Goal: Task Accomplishment & Management: Use online tool/utility

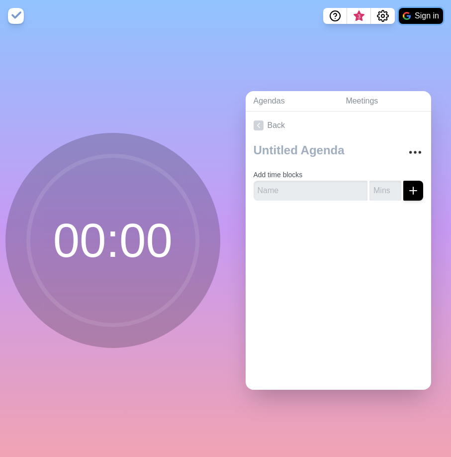
click at [426, 11] on button "Sign in" at bounding box center [421, 16] width 44 height 16
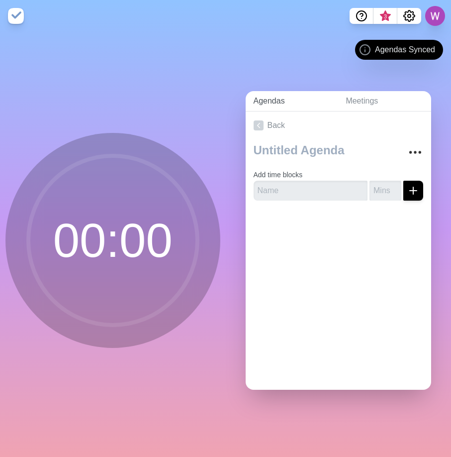
click at [290, 100] on link "Agendas" at bounding box center [292, 101] width 93 height 20
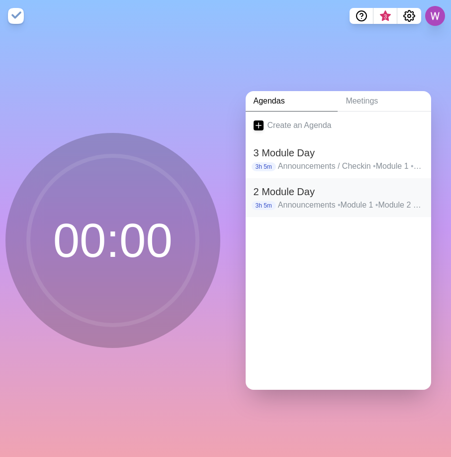
click at [290, 194] on h2 "2 Module Day" at bounding box center [339, 191] width 170 height 15
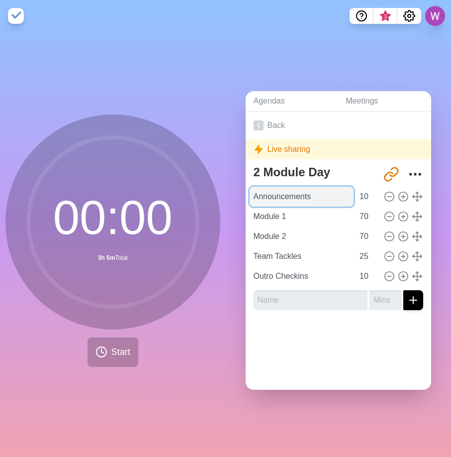
click at [300, 195] on input "Announcements" at bounding box center [302, 197] width 105 height 20
drag, startPoint x: 319, startPoint y: 195, endPoint x: 228, endPoint y: 188, distance: 90.3
click at [250, 188] on input "Announcements" at bounding box center [302, 197] width 105 height 20
type input "Return Ticket"
type input "15"
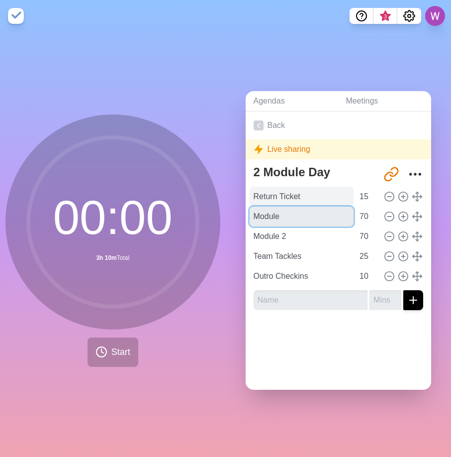
type input "Module 1"
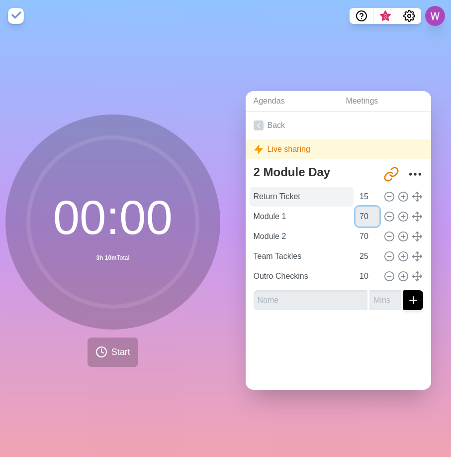
type input "5"
type input "45"
type input "4"
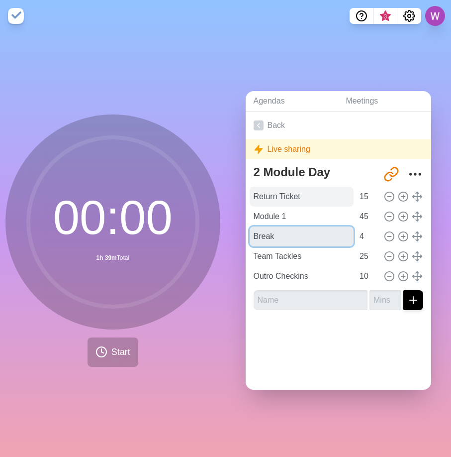
type input "Break"
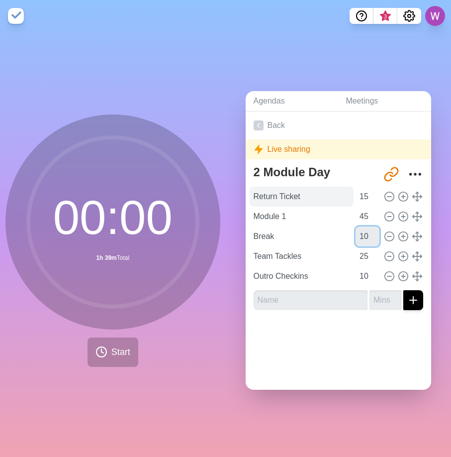
type input "10"
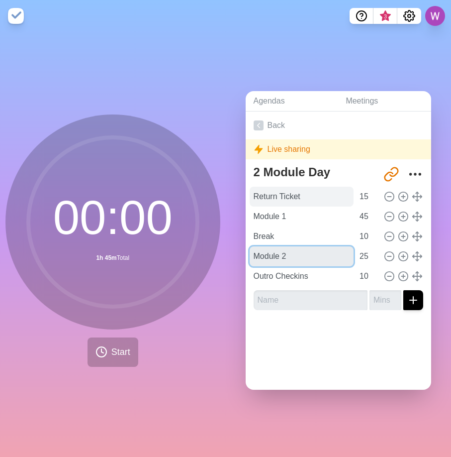
type input "Module 2"
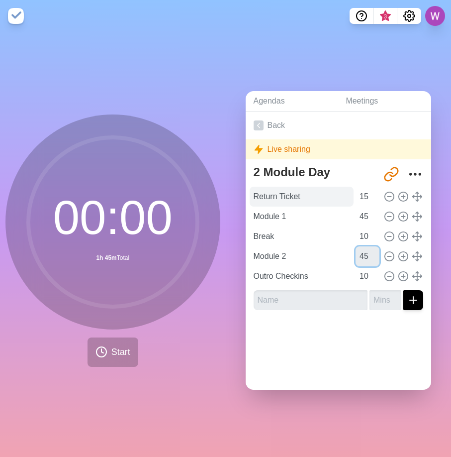
type input "45"
type input "35"
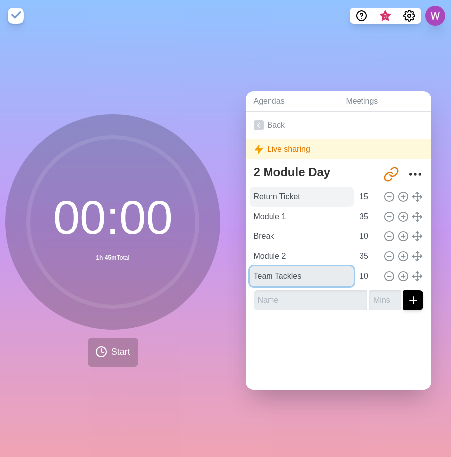
type input "Team Tackles"
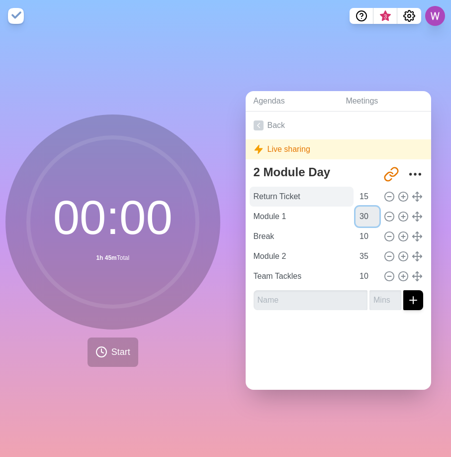
type input "30"
type input "20"
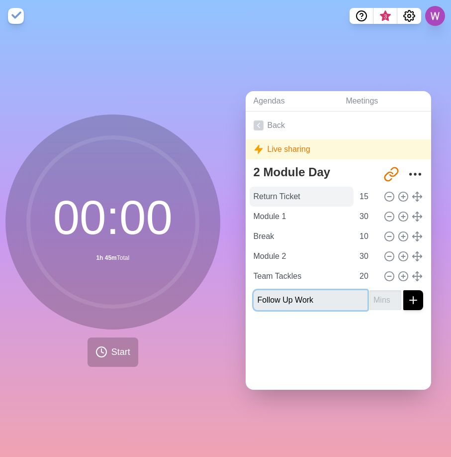
type input "Follow Up Work"
type input "15"
click at [404, 290] on button "submit" at bounding box center [414, 300] width 20 height 20
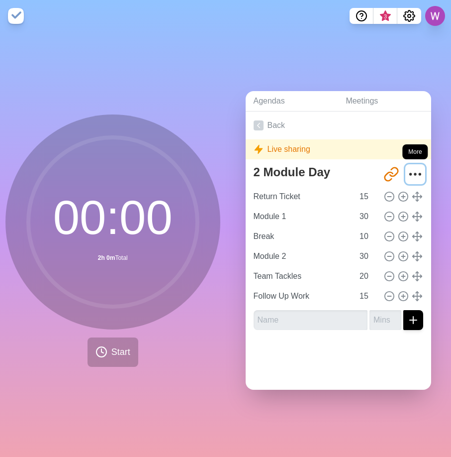
click at [416, 171] on icon "More" at bounding box center [416, 174] width 16 height 16
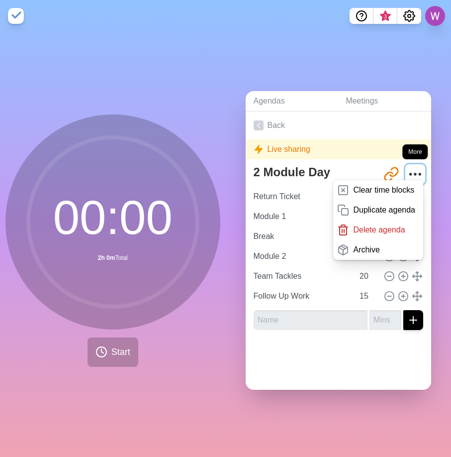
click at [416, 171] on icon "More" at bounding box center [416, 174] width 16 height 16
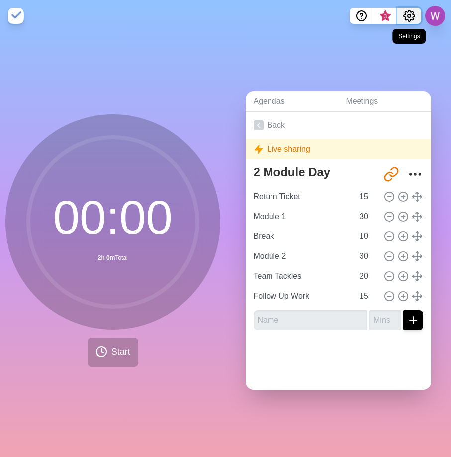
click at [412, 13] on icon "Settings" at bounding box center [410, 16] width 12 height 12
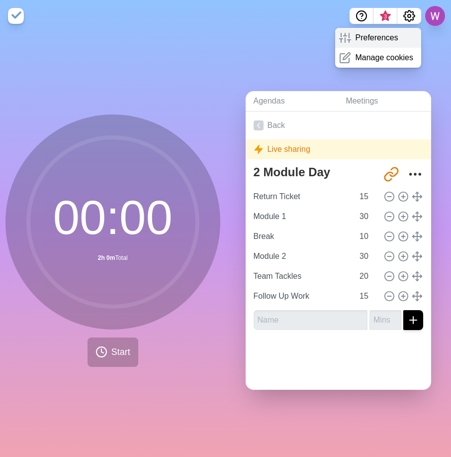
click at [377, 41] on p "Preferences" at bounding box center [376, 38] width 43 height 12
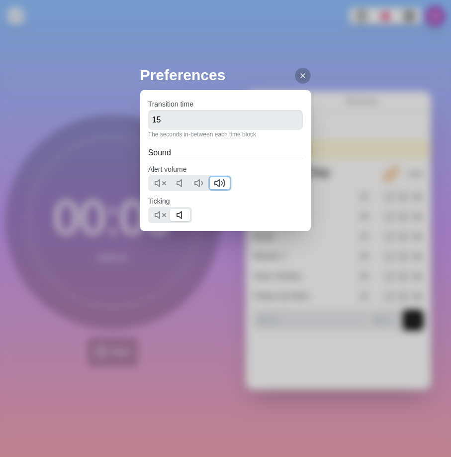
click at [226, 180] on icon at bounding box center [220, 183] width 12 height 12
click at [164, 218] on icon at bounding box center [160, 215] width 12 height 12
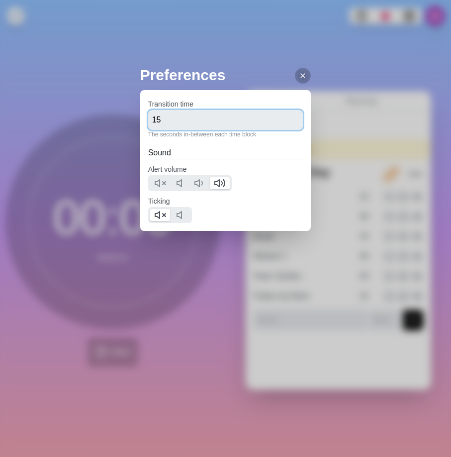
drag, startPoint x: 177, startPoint y: 114, endPoint x: 143, endPoint y: 116, distance: 34.4
click at [148, 116] on input "15" at bounding box center [225, 120] width 155 height 20
type input "30"
click at [253, 147] on h2 "Sound" at bounding box center [225, 153] width 155 height 12
click at [301, 67] on h2 "Preferences" at bounding box center [225, 75] width 171 height 22
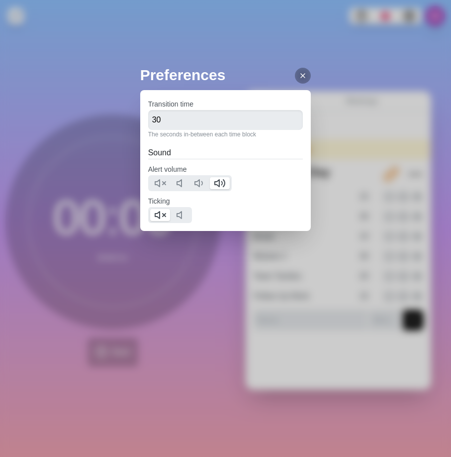
click at [299, 75] on icon at bounding box center [303, 76] width 8 height 8
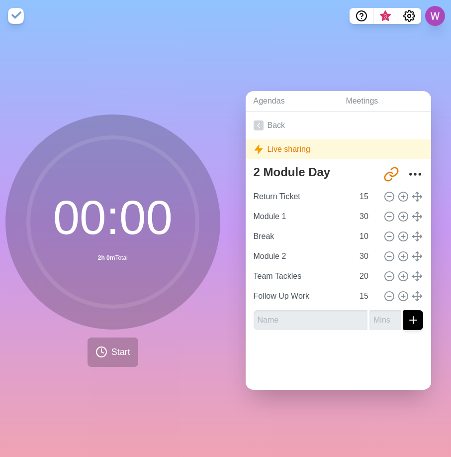
click at [146, 80] on div "00 : 00 2h 0m Total Start" at bounding box center [113, 244] width 226 height 425
click at [207, 74] on div "00 : 00 2h 0m Total Start" at bounding box center [113, 244] width 226 height 425
click at [401, 19] on button "Settings" at bounding box center [410, 16] width 24 height 16
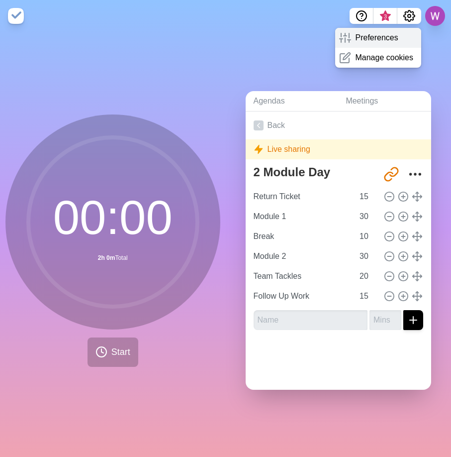
click at [385, 35] on p "Preferences" at bounding box center [376, 38] width 43 height 12
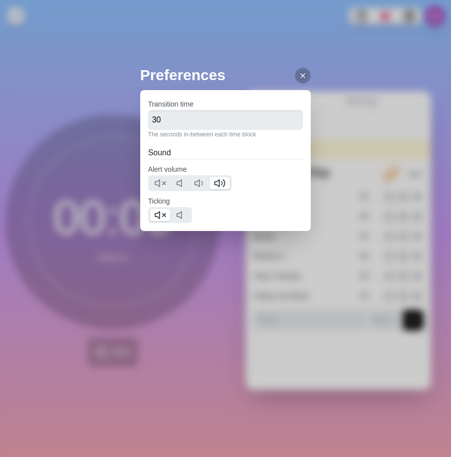
click at [344, 39] on div "Preferences Transition time 30 The seconds in-between each time block Sound Ale…" at bounding box center [225, 228] width 451 height 457
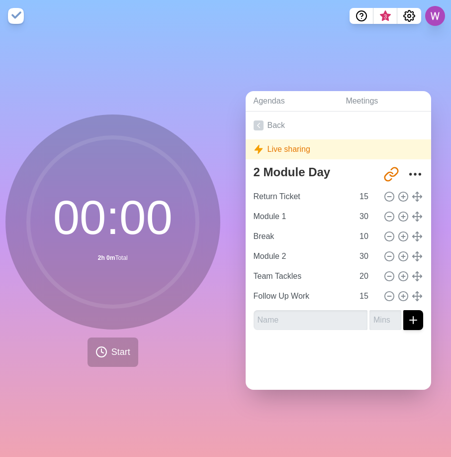
click at [99, 70] on div "00 : 00 2h 0m Total Start" at bounding box center [113, 244] width 226 height 425
